Goal: Check status

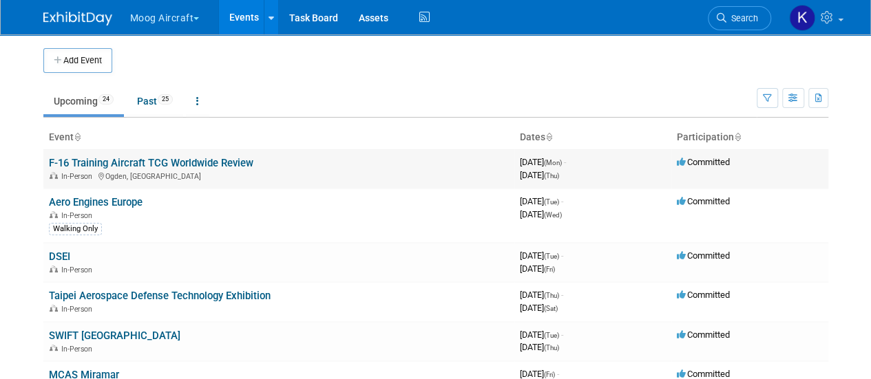
click at [233, 158] on link "F-16 Training Aircraft TCG Worldwide Review" at bounding box center [151, 163] width 205 height 12
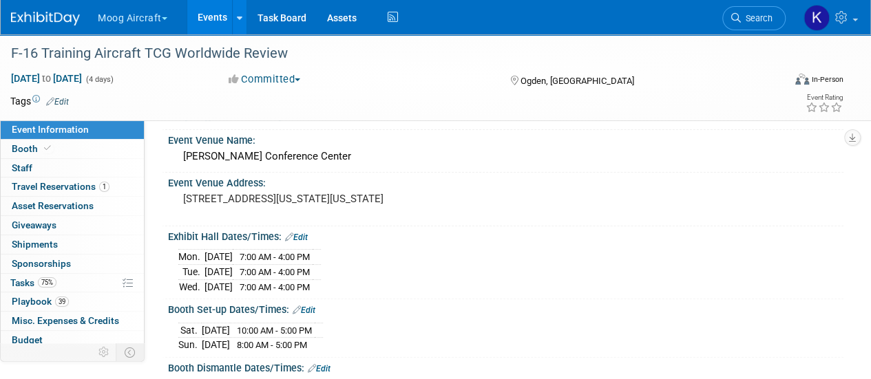
scroll to position [50, 0]
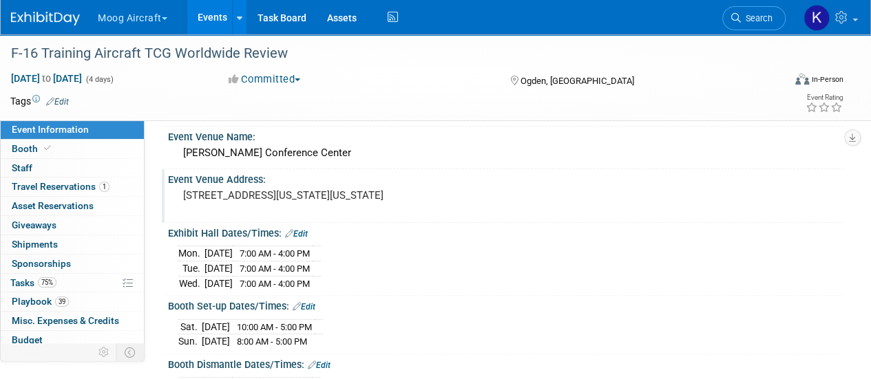
click at [639, 220] on div "Event Venue Address: 2415 Washington Blvd, Ogden, Utah 84401" at bounding box center [503, 195] width 682 height 53
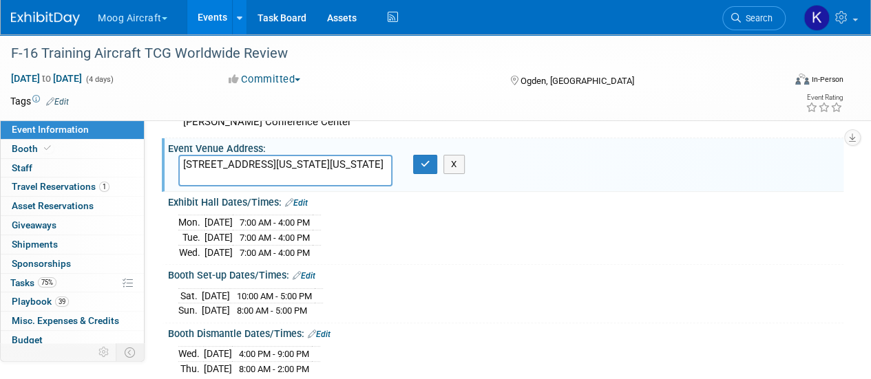
scroll to position [83, 0]
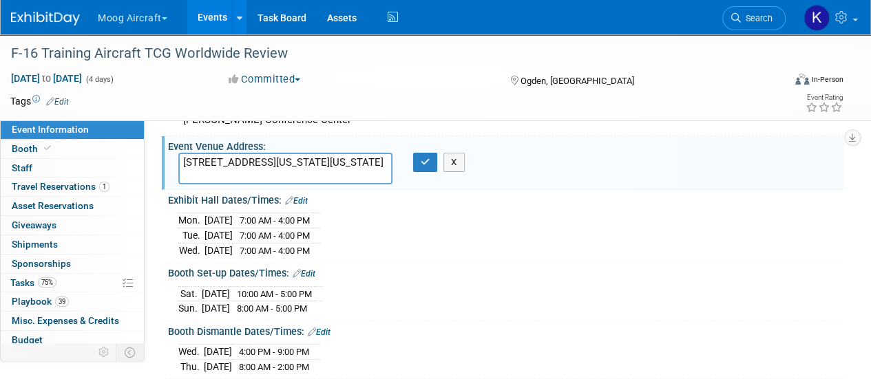
click at [674, 298] on div "Sat. Sep 6, 2025 10:00 AM - 5:00 PM Sun. Sep 7, 2025 8:00 AM - 5:00 PM" at bounding box center [505, 299] width 655 height 33
click at [510, 207] on div "Mon. Sep 8, 2025 7:00 AM - 4:00 PM Tue. Sep 9, 2025 7:00 AM - 4:00 PM Wed. Sep …" at bounding box center [506, 232] width 676 height 53
click at [527, 267] on div "Booth Set-up Dates/Times: Edit" at bounding box center [506, 272] width 676 height 18
click at [425, 163] on icon "button" at bounding box center [426, 162] width 10 height 9
